Goal: Task Accomplishment & Management: Manage account settings

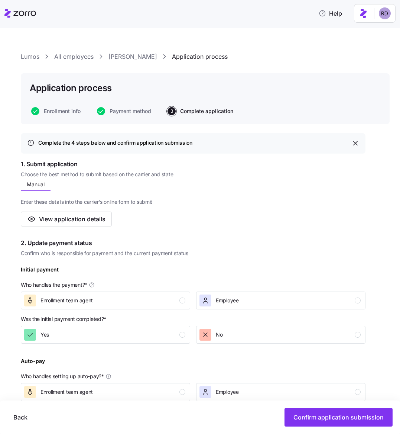
click at [30, 54] on link "Lumos" at bounding box center [30, 56] width 19 height 9
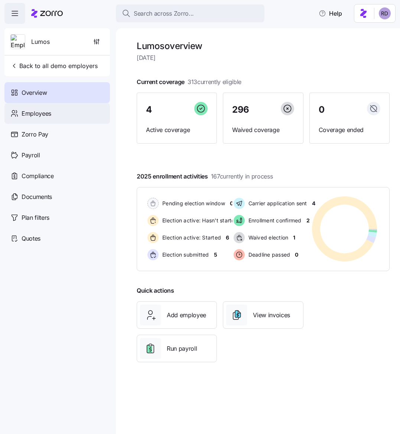
click at [72, 113] on div "Employees" at bounding box center [57, 113] width 106 height 21
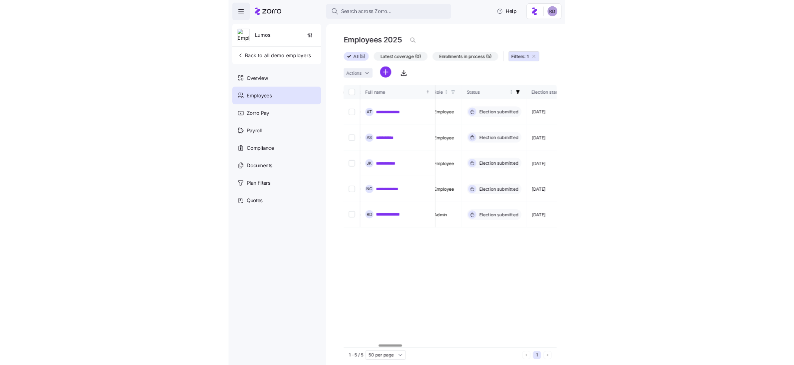
scroll to position [0, 371]
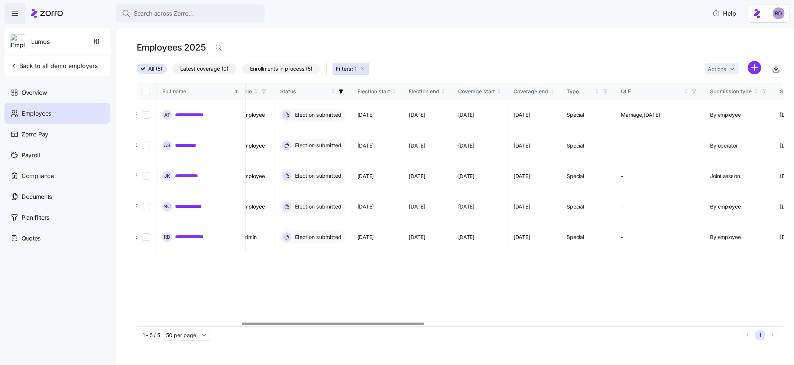
click at [144, 72] on label "All (5)" at bounding box center [152, 69] width 30 height 10
click at [137, 71] on input "All (5)" at bounding box center [137, 71] width 0 height 0
click at [362, 66] on icon "button" at bounding box center [363, 69] width 6 height 6
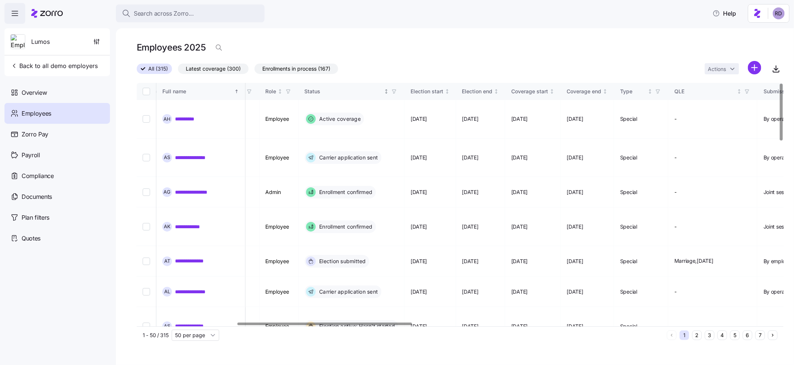
click at [397, 90] on icon "button" at bounding box center [394, 91] width 5 height 5
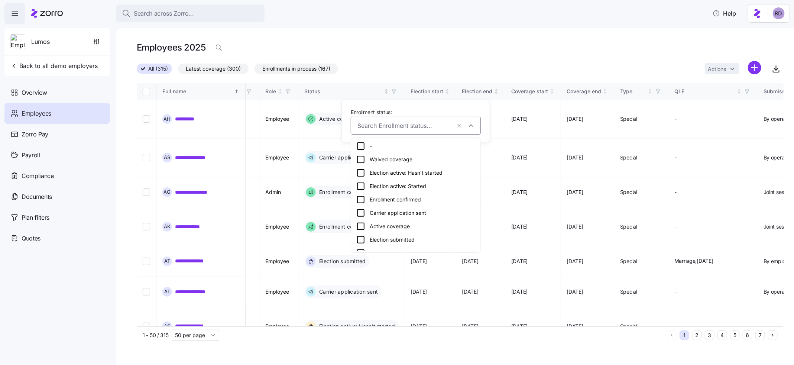
click at [360, 214] on icon at bounding box center [360, 213] width 9 height 9
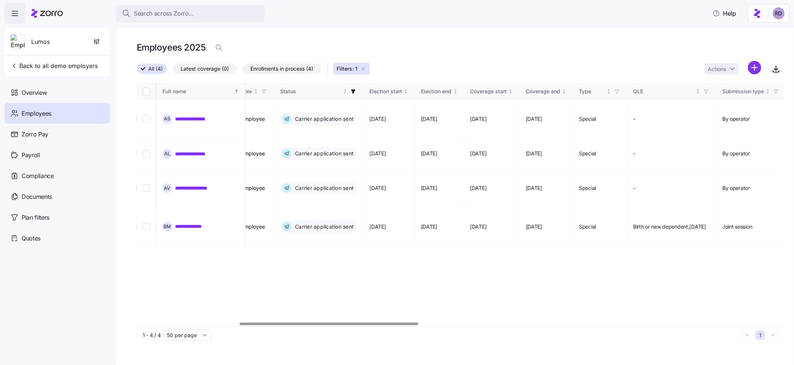
click at [420, 226] on div "**********" at bounding box center [460, 204] width 647 height 243
click at [148, 115] on input "Select record 1" at bounding box center [146, 118] width 7 height 7
checkbox input "true"
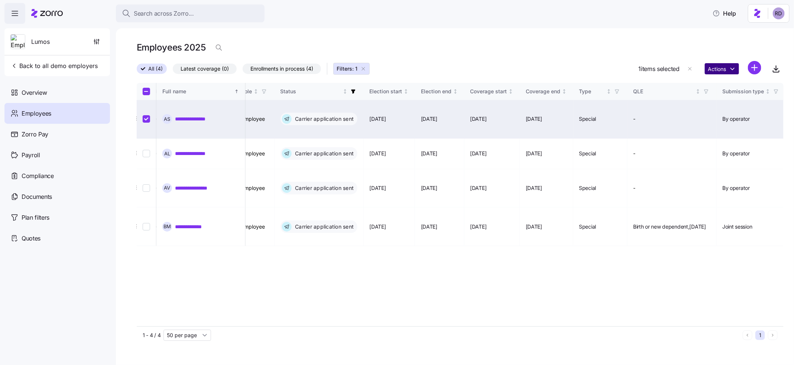
click at [734, 71] on html "**********" at bounding box center [397, 180] width 794 height 361
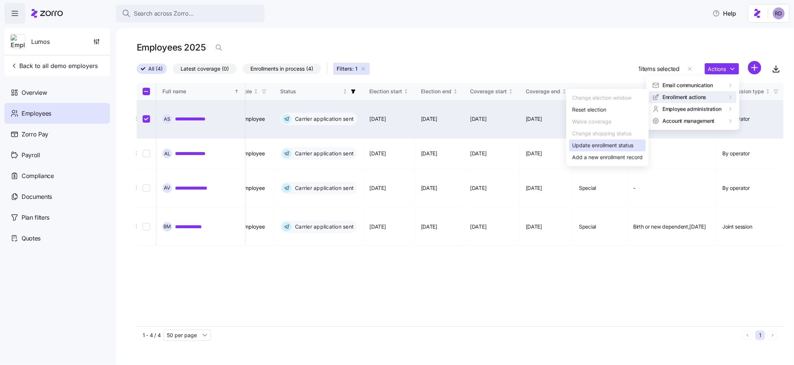
click at [640, 148] on div "Update enrollment status" at bounding box center [607, 145] width 77 height 12
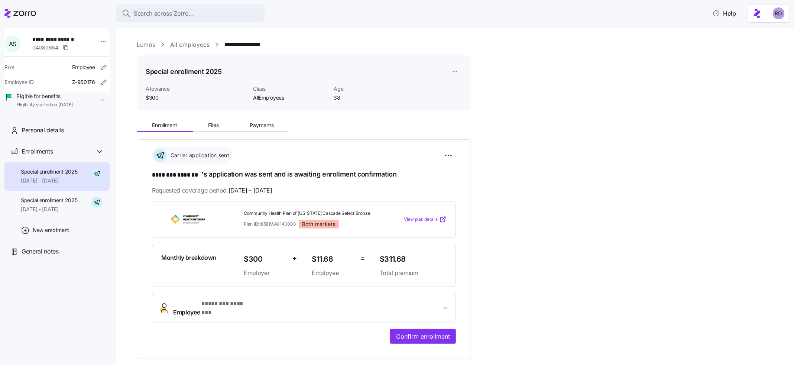
scroll to position [16, 0]
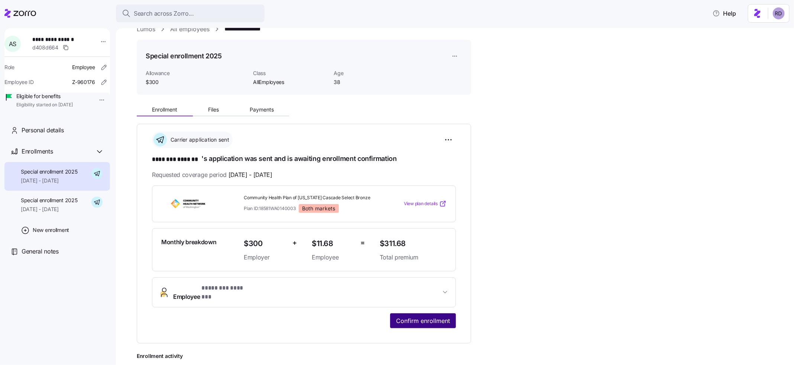
click at [430, 313] on button "Confirm enrollment" at bounding box center [423, 320] width 66 height 15
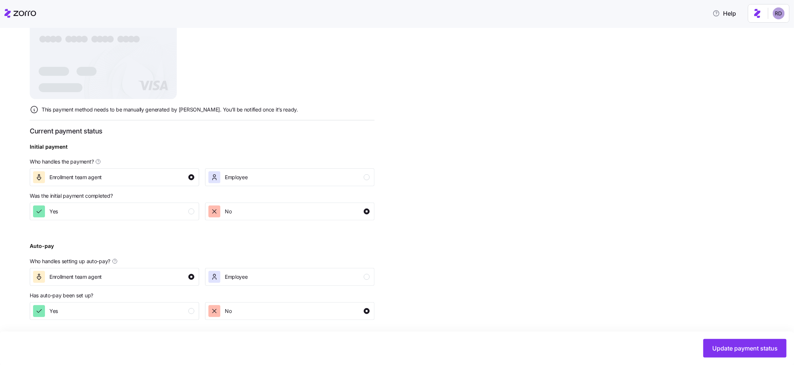
scroll to position [187, 0]
click at [682, 318] on div "Update payment status upon enrollment confirmation Zorro Pay Payments paid from…" at bounding box center [402, 148] width 745 height 416
click at [711, 346] on button "Update payment status" at bounding box center [745, 348] width 83 height 19
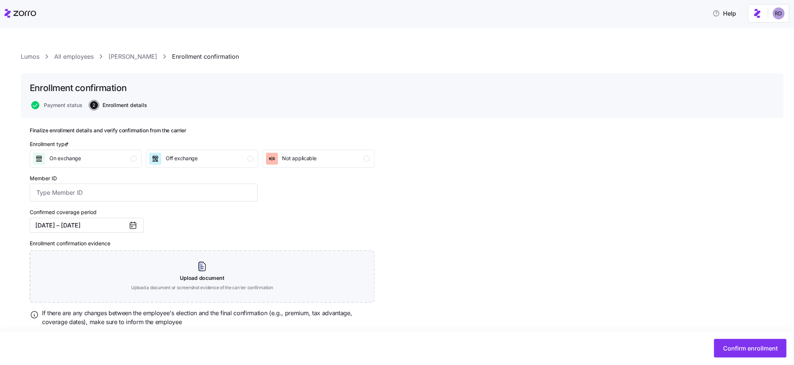
scroll to position [22, 0]
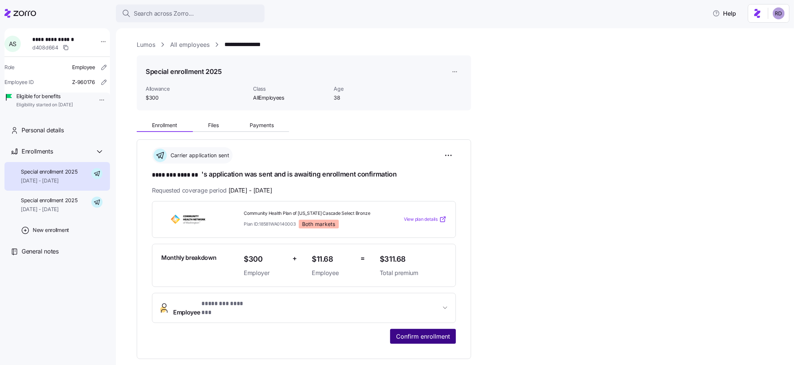
click at [405, 332] on span "Confirm enrollment" at bounding box center [423, 336] width 54 height 9
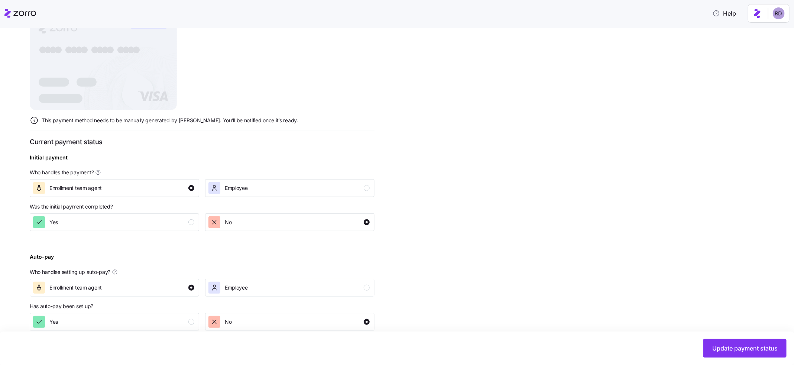
scroll to position [187, 0]
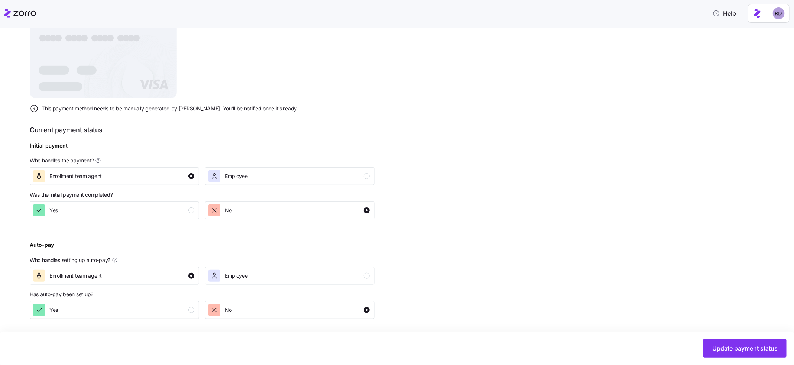
click at [19, 14] on icon at bounding box center [24, 13] width 23 height 5
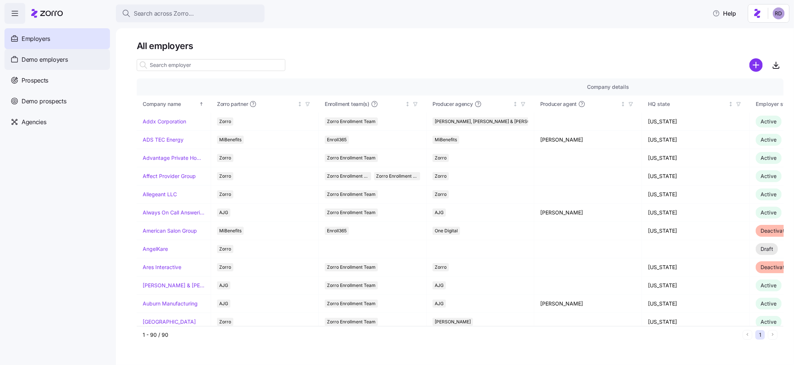
click at [64, 60] on span "Demo employers" at bounding box center [45, 59] width 46 height 9
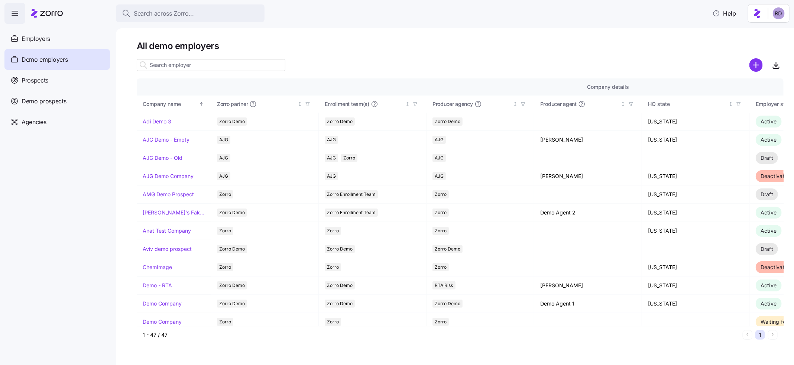
click at [189, 66] on input at bounding box center [211, 65] width 149 height 12
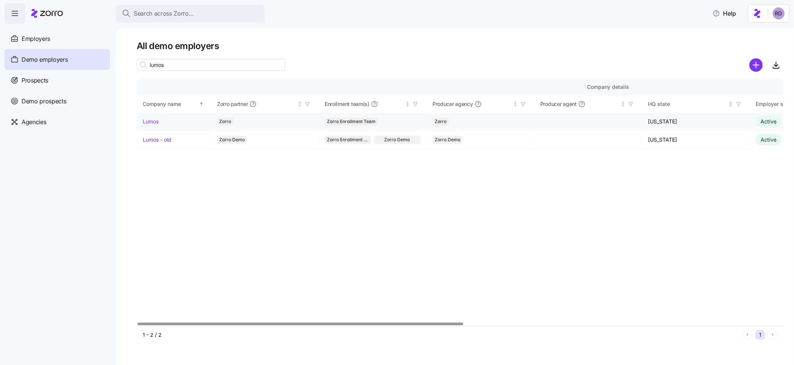
type input "lumos"
click at [146, 122] on link "Lumos" at bounding box center [151, 121] width 16 height 7
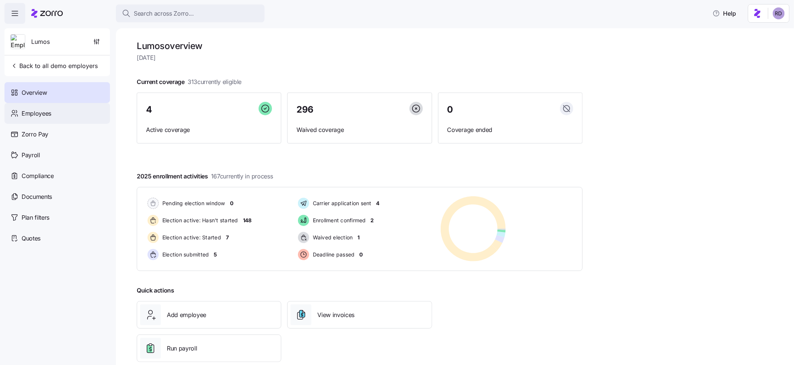
click at [72, 103] on div "Employees" at bounding box center [57, 113] width 106 height 21
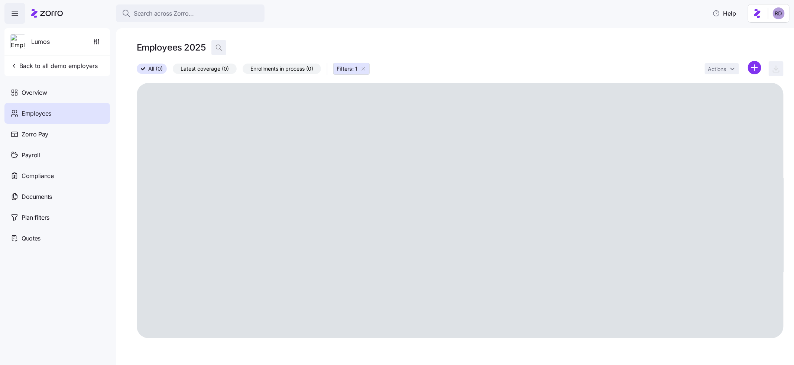
click at [220, 51] on icon "button" at bounding box center [218, 47] width 7 height 7
click at [226, 49] on input at bounding box center [285, 48] width 149 height 12
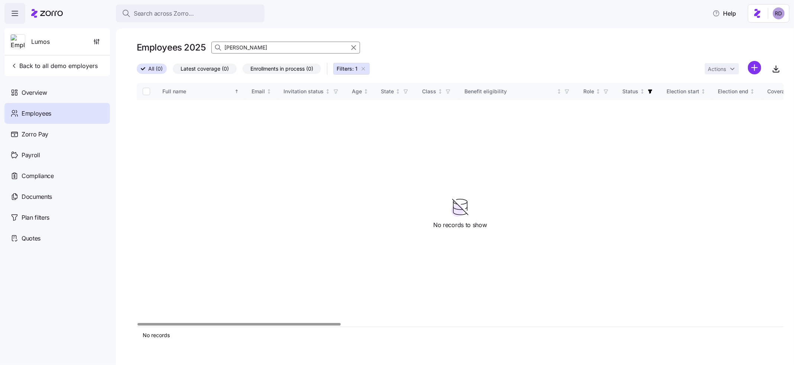
type input "john"
click at [364, 68] on icon "button" at bounding box center [364, 69] width 6 height 6
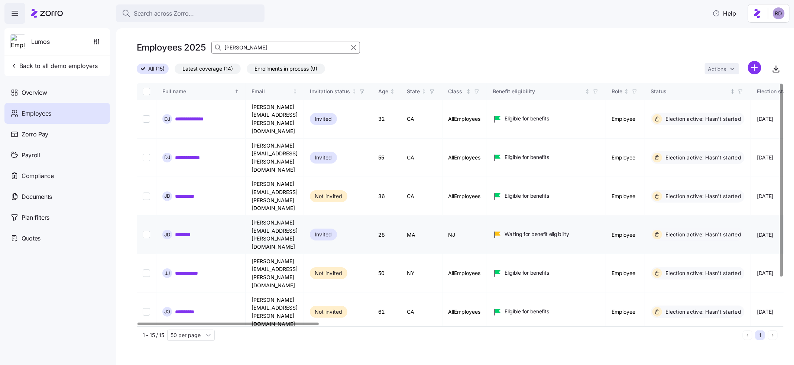
click at [188, 231] on link "********" at bounding box center [187, 234] width 24 height 7
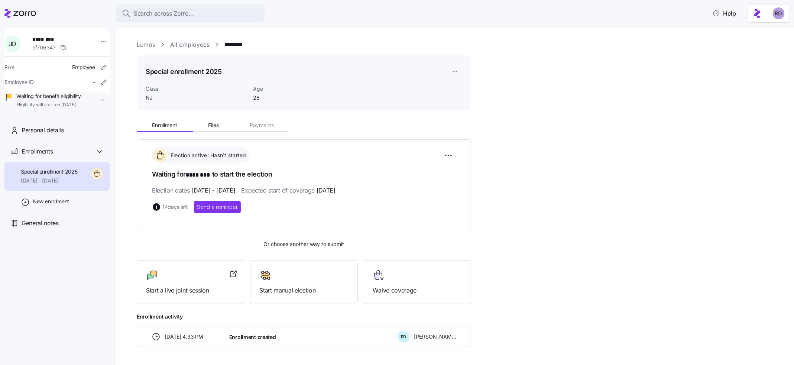
click at [16, 16] on icon at bounding box center [20, 13] width 32 height 9
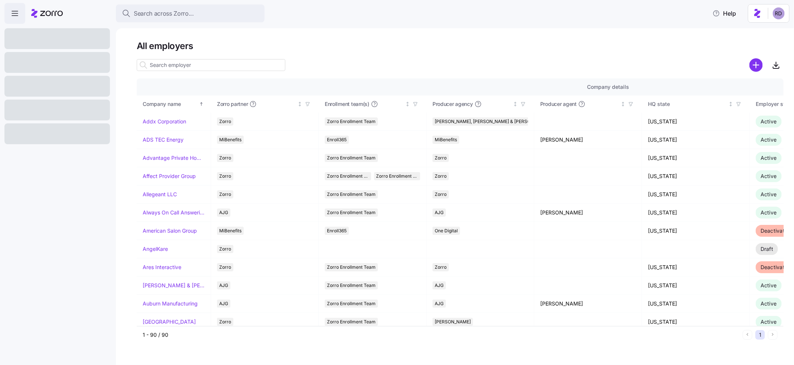
click at [718, 13] on icon "button" at bounding box center [716, 13] width 7 height 7
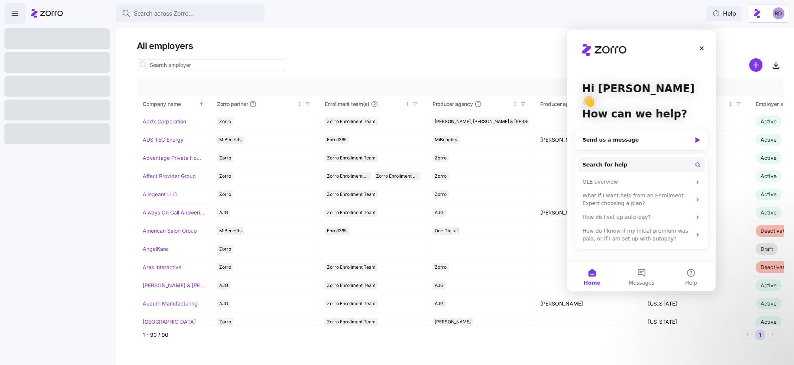
click at [726, 13] on span "Help" at bounding box center [724, 13] width 23 height 9
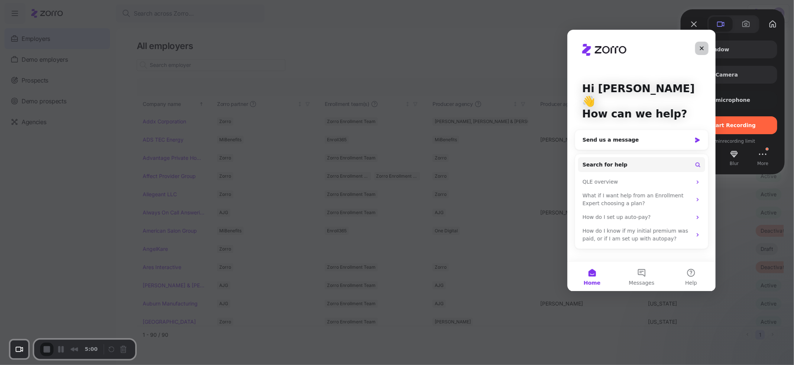
click at [695, 50] on div "Close" at bounding box center [701, 47] width 13 height 13
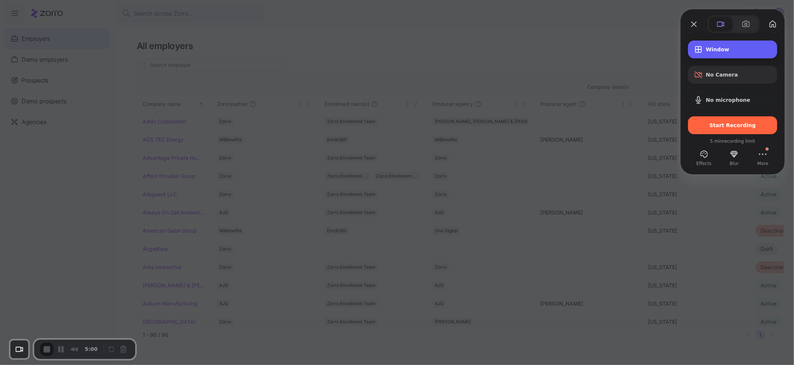
click at [719, 51] on span "Window" at bounding box center [738, 49] width 65 height 6
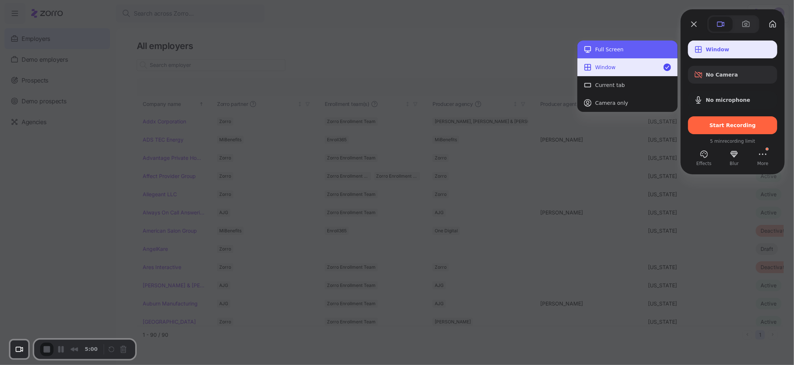
click at [614, 48] on div "Full Screen" at bounding box center [633, 49] width 77 height 6
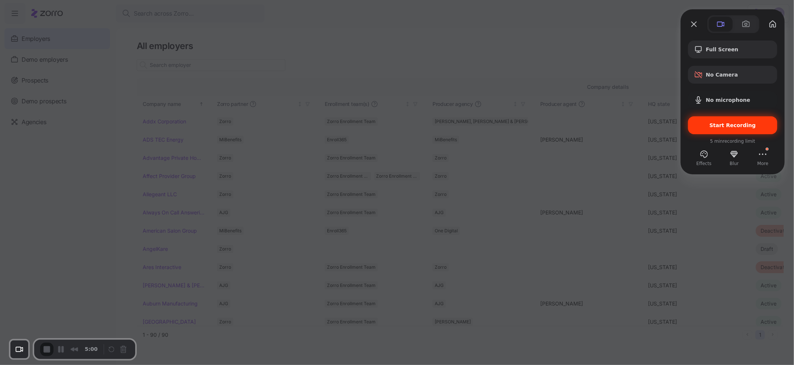
click at [734, 126] on span "Start Recording" at bounding box center [733, 125] width 46 height 6
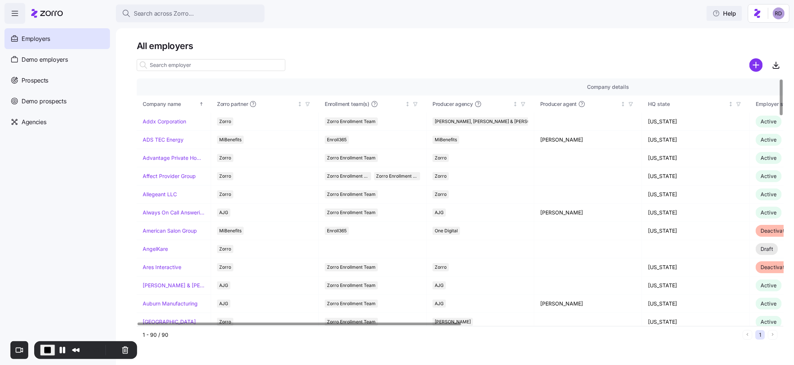
click at [728, 9] on span "Help" at bounding box center [724, 13] width 23 height 9
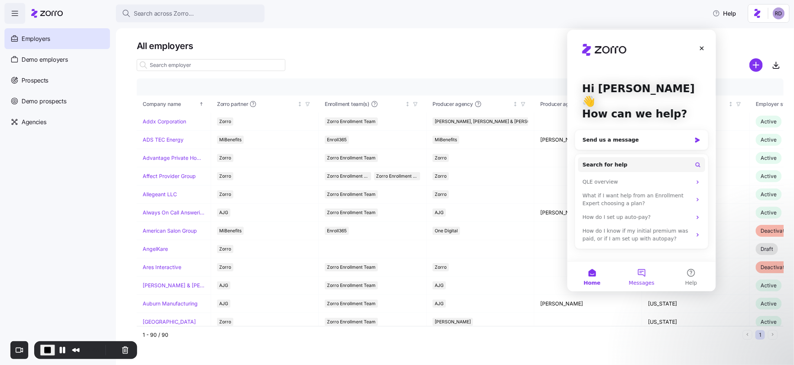
click at [642, 280] on span "Messages" at bounding box center [642, 282] width 26 height 5
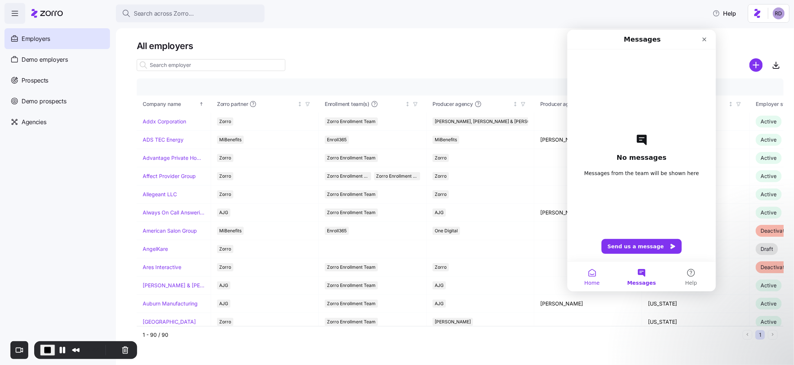
click at [586, 275] on button "Home" at bounding box center [591, 276] width 49 height 30
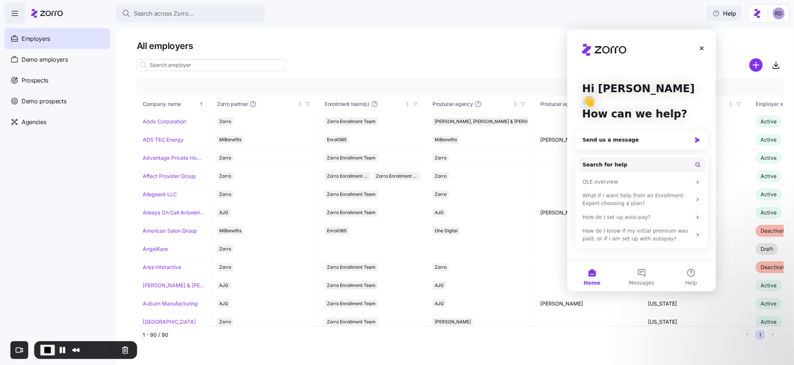
click at [742, 9] on button "Help" at bounding box center [724, 13] width 35 height 15
click at [785, 12] on html "Search across Zorro... Help Employers Demo employers Prospects Demo prospects A…" at bounding box center [397, 180] width 794 height 361
click at [718, 13] on html "Search across Zorro... Help Employers Demo employers Prospects Demo prospects A…" at bounding box center [397, 180] width 794 height 361
click at [734, 14] on span "Help" at bounding box center [724, 13] width 23 height 9
click at [730, 11] on span "Help" at bounding box center [724, 13] width 23 height 9
